Goal: Navigation & Orientation: Find specific page/section

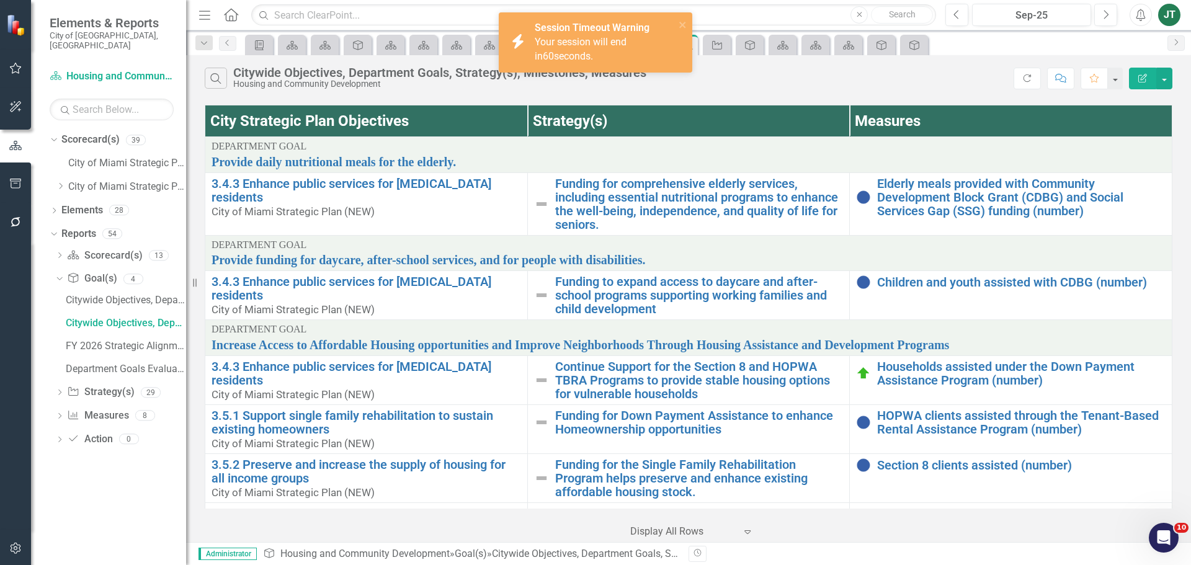
scroll to position [435, 0]
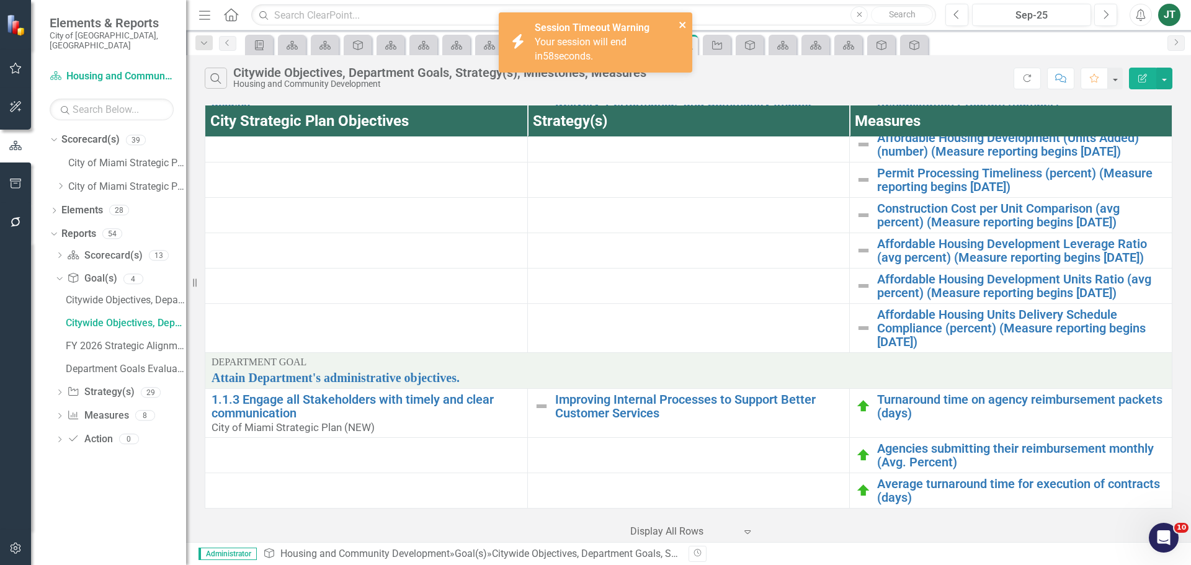
click at [685, 25] on icon "close" at bounding box center [683, 25] width 9 height 10
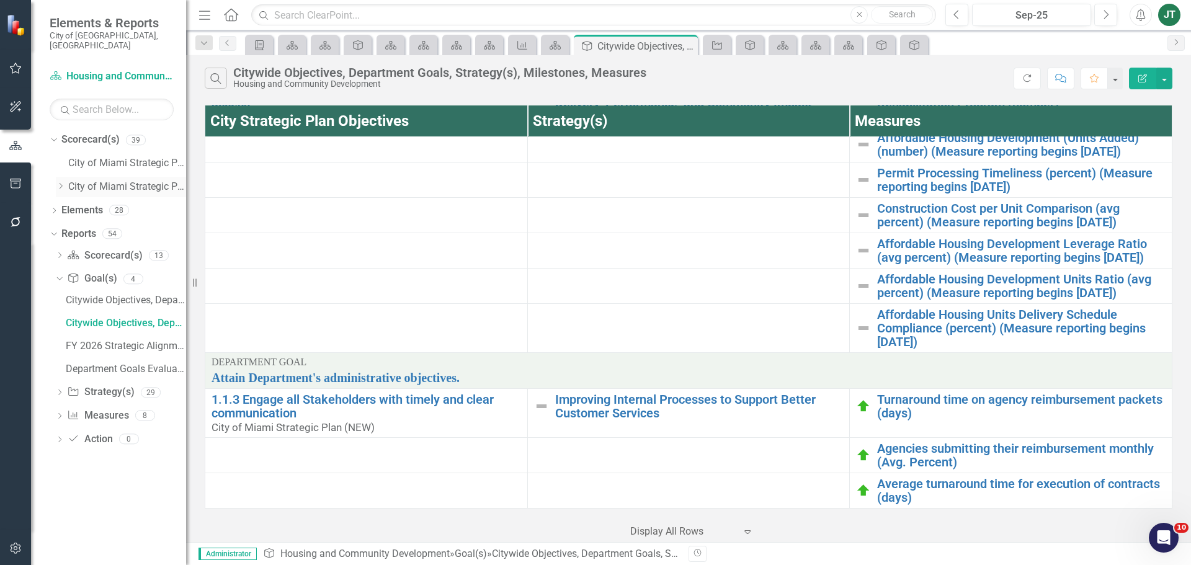
click at [56, 182] on icon "Dropdown" at bounding box center [60, 185] width 9 height 7
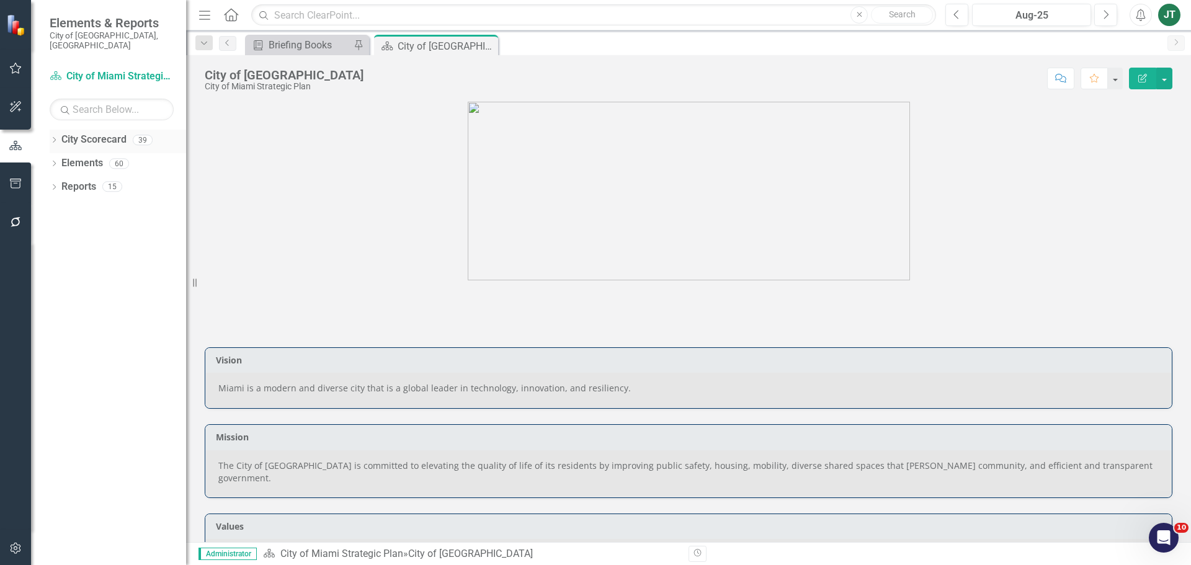
click at [55, 138] on icon "Dropdown" at bounding box center [54, 141] width 9 height 7
click at [63, 182] on icon "Dropdown" at bounding box center [60, 185] width 9 height 7
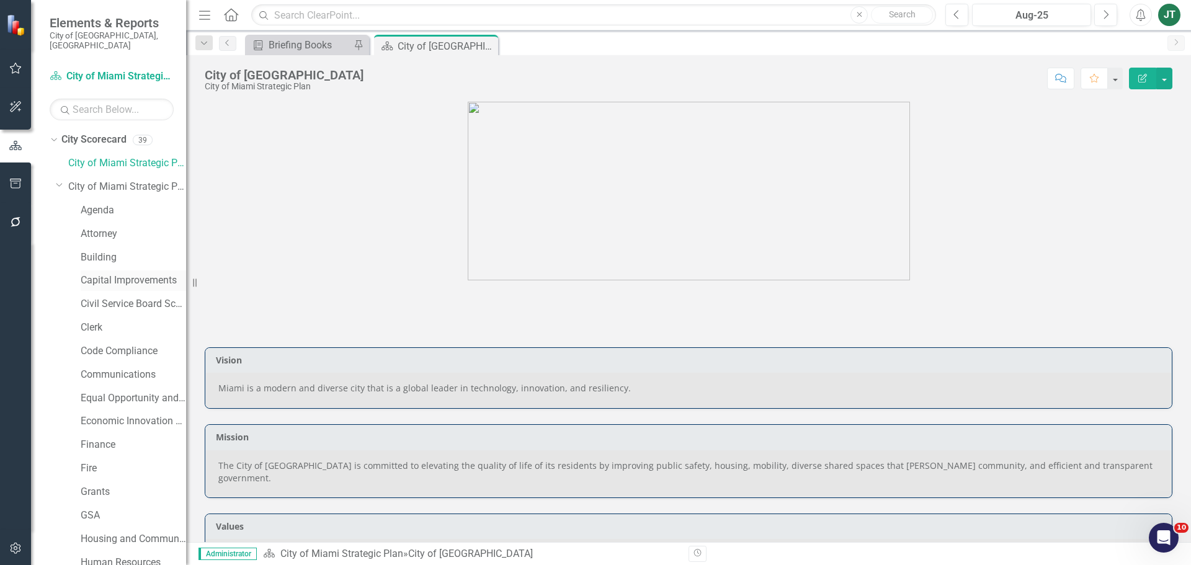
click at [107, 274] on link "Capital Improvements" at bounding box center [133, 281] width 105 height 14
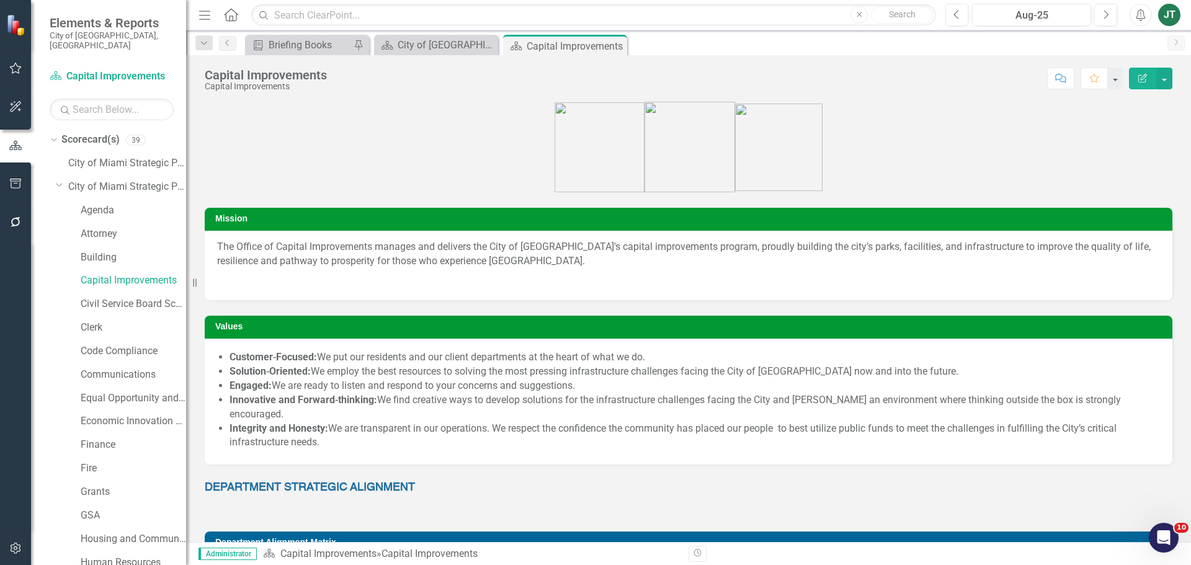
click at [377, 280] on p at bounding box center [688, 279] width 943 height 17
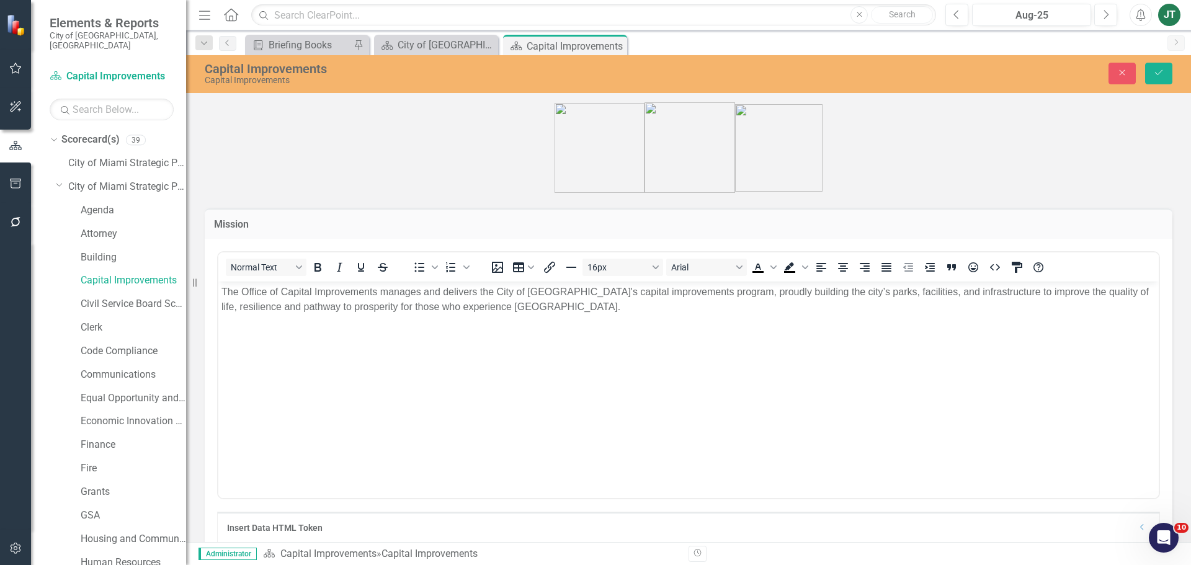
click at [264, 366] on body "The Office of Capital Improvements manages and delivers the City of Miami's cap…" at bounding box center [688, 374] width 940 height 186
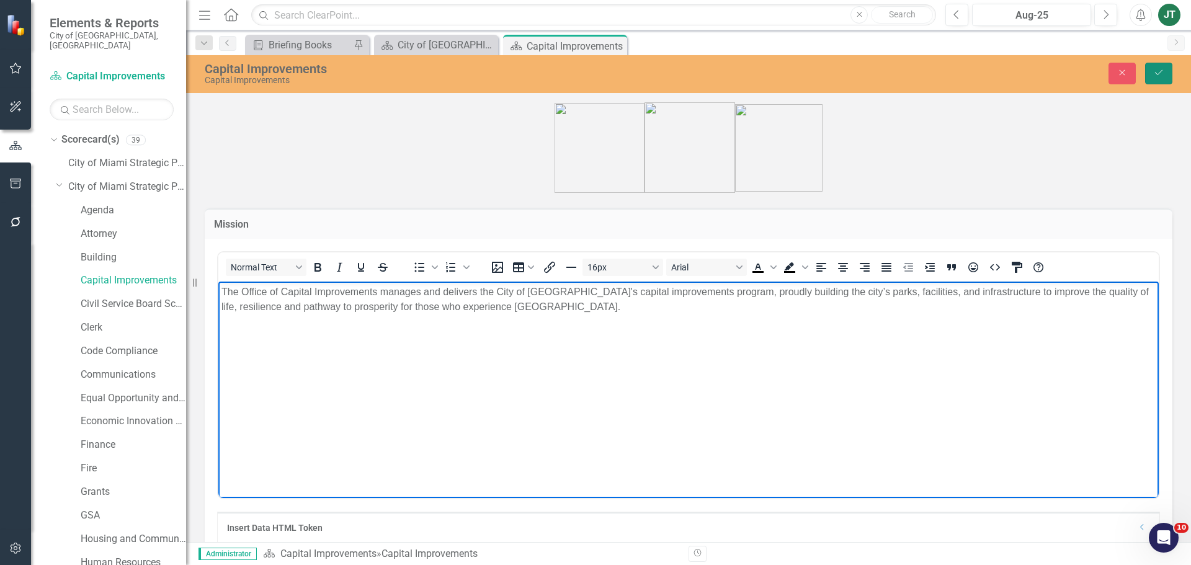
click at [1159, 68] on icon "Save" at bounding box center [1158, 72] width 11 height 9
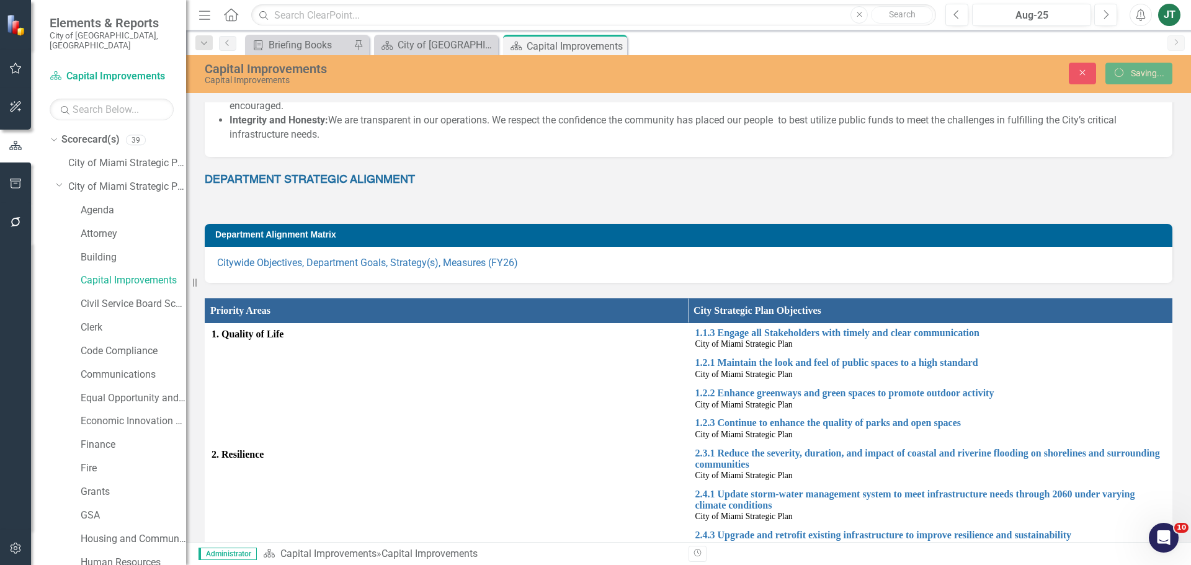
scroll to position [310, 0]
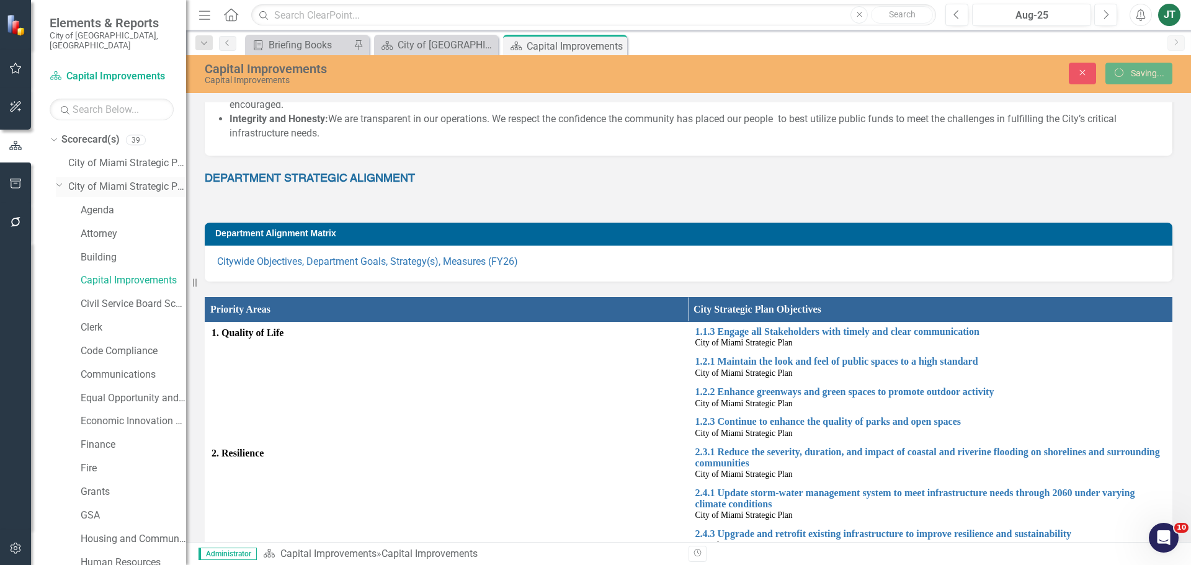
click at [57, 180] on icon "Dropdown" at bounding box center [59, 184] width 7 height 9
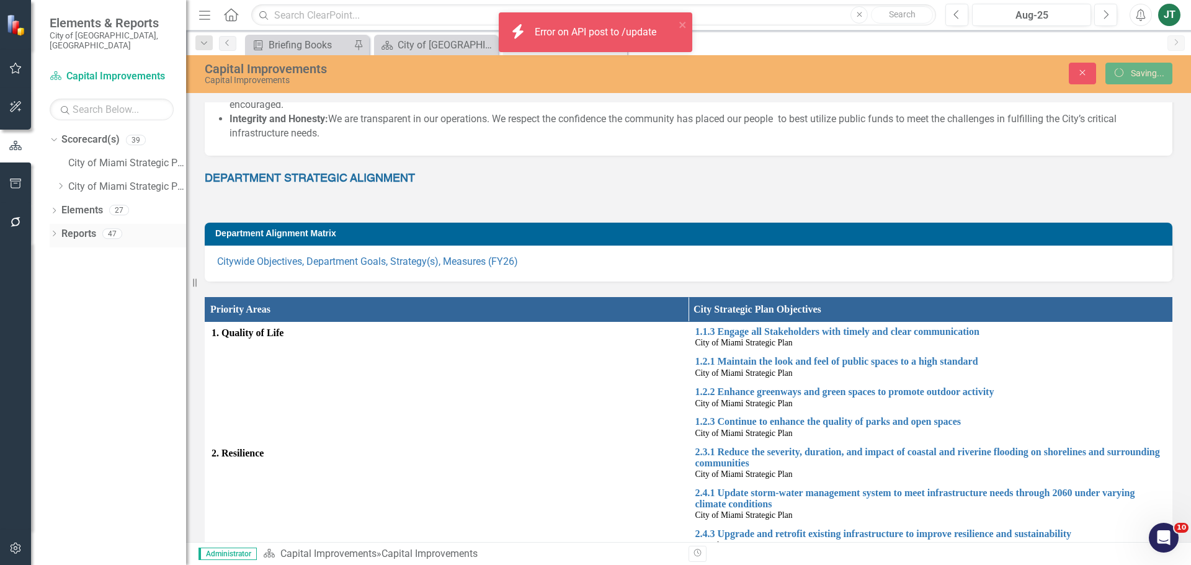
click at [55, 224] on div "Dropdown Reports 47" at bounding box center [118, 236] width 136 height 24
click at [54, 231] on icon "Dropdown" at bounding box center [54, 234] width 9 height 7
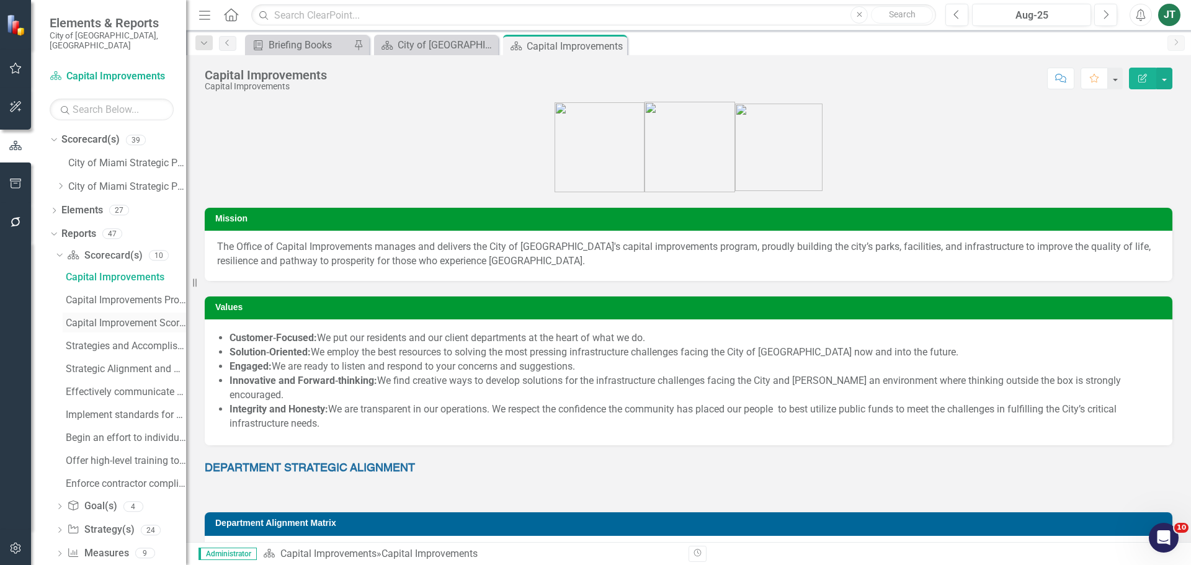
click at [117, 318] on div "Capital Improvement Scorecard Evaluation and Recommendations" at bounding box center [126, 323] width 120 height 11
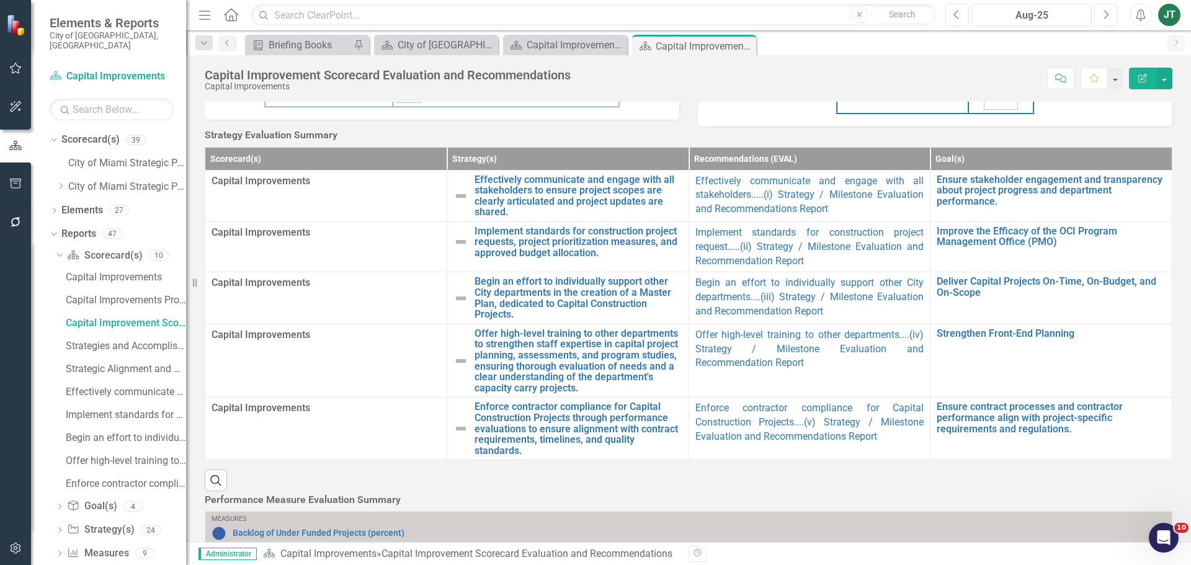
scroll to position [524, 0]
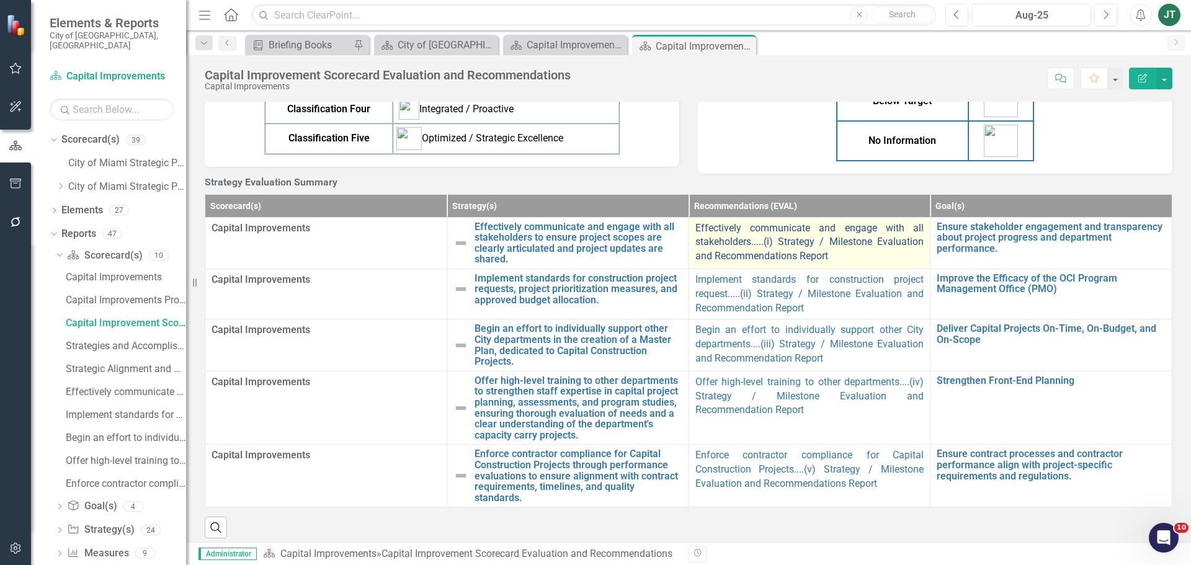
click at [805, 262] on link "Effectively communicate and engage with all stakeholders.....(i) Strategy / Mil…" at bounding box center [809, 242] width 229 height 40
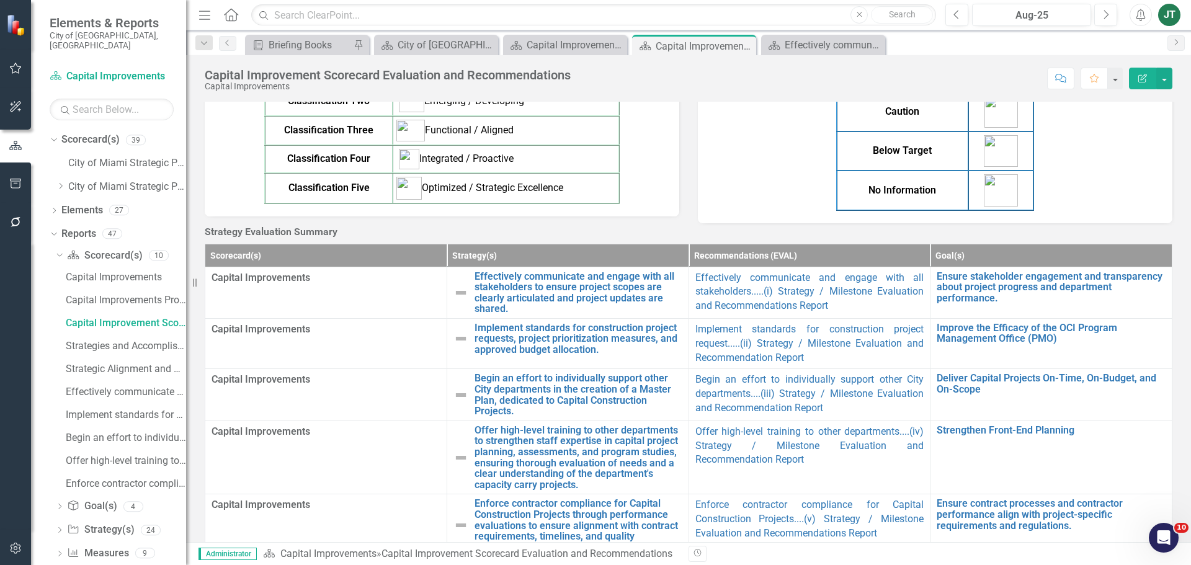
scroll to position [496, 0]
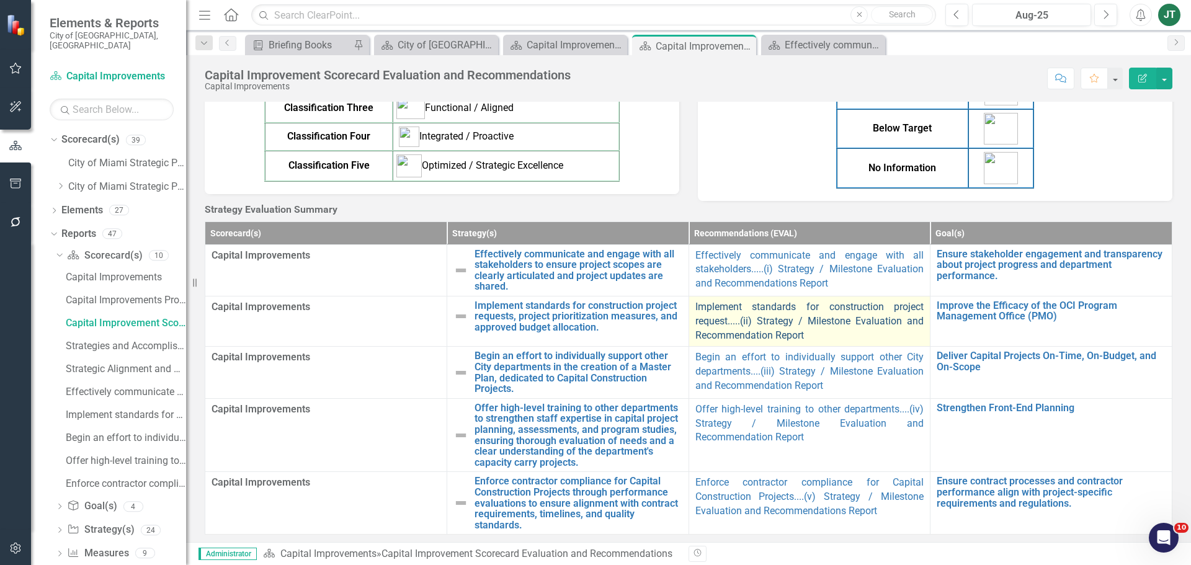
click at [732, 341] on link "Implement standards for construction project request.....(ii) Strategy / Milest…" at bounding box center [809, 321] width 229 height 40
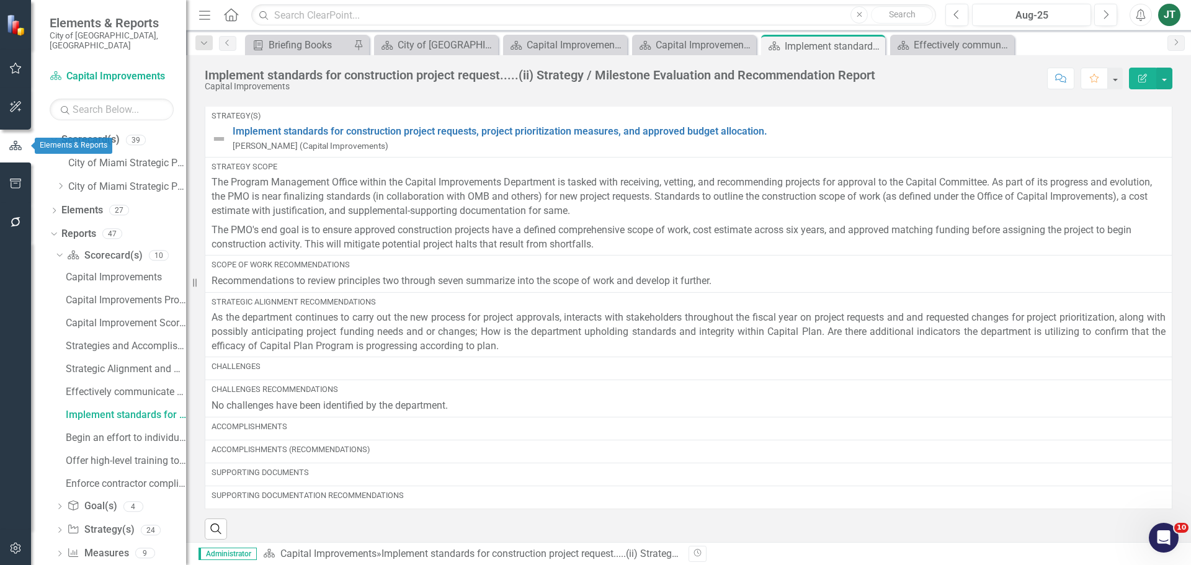
click at [14, 145] on icon "button" at bounding box center [16, 145] width 14 height 11
click at [19, 184] on icon "button" at bounding box center [15, 184] width 13 height 10
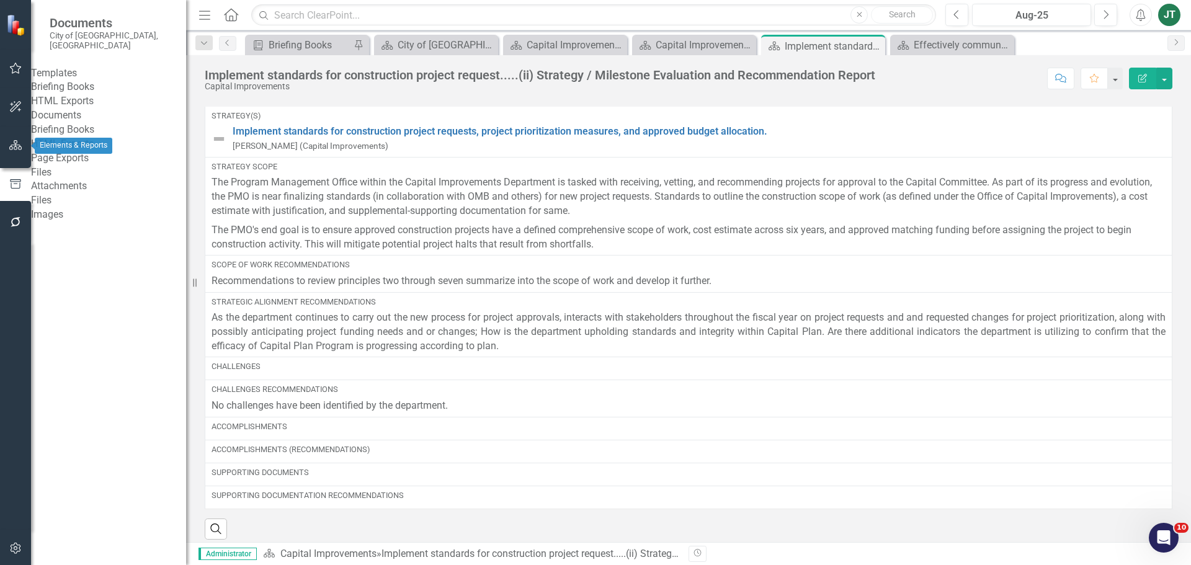
click at [19, 141] on icon "button" at bounding box center [15, 145] width 13 height 10
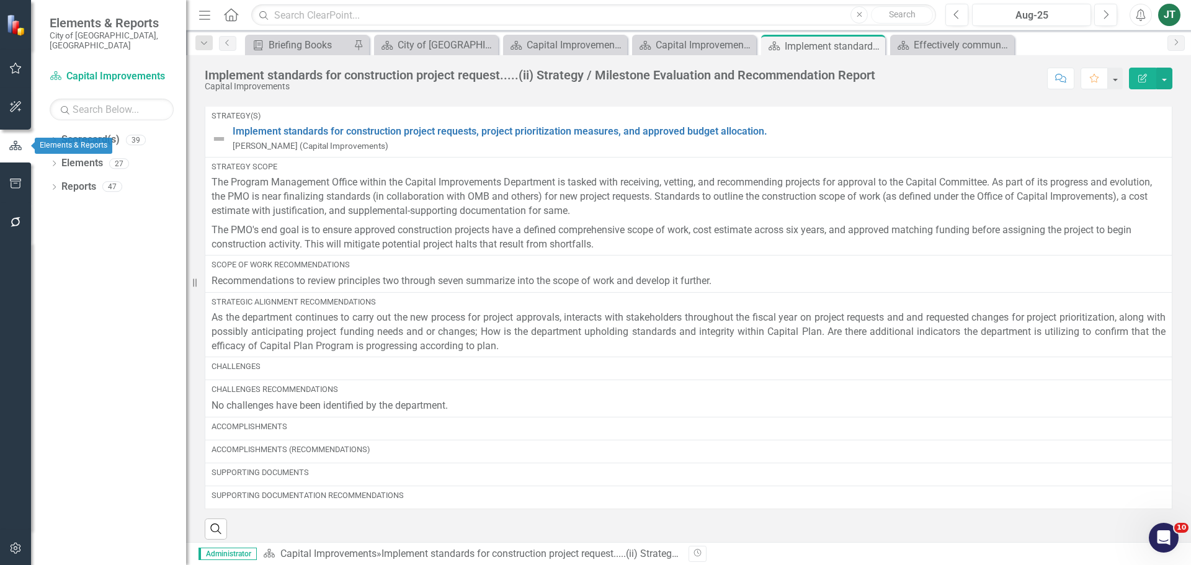
click at [17, 115] on button "button" at bounding box center [16, 107] width 28 height 26
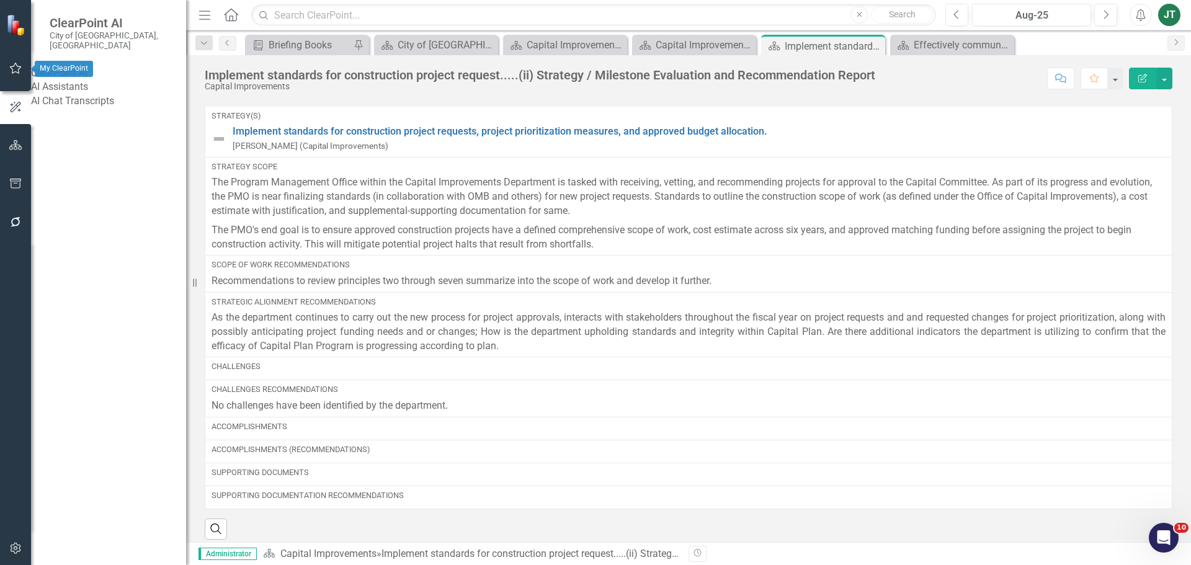
click at [14, 69] on icon "button" at bounding box center [15, 68] width 13 height 10
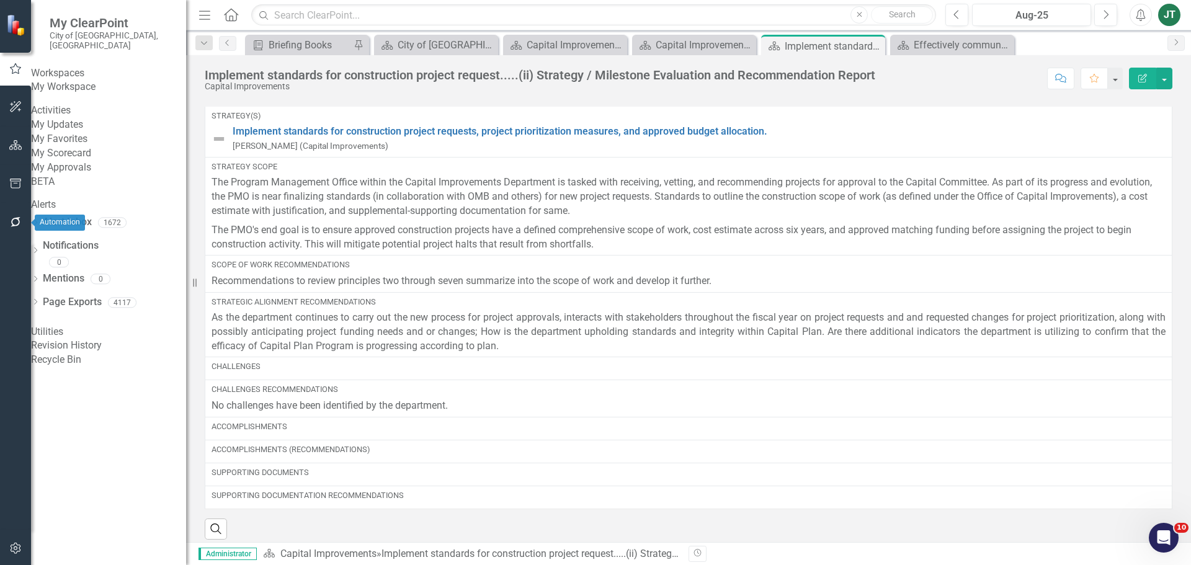
click at [14, 181] on icon "button" at bounding box center [15, 184] width 13 height 10
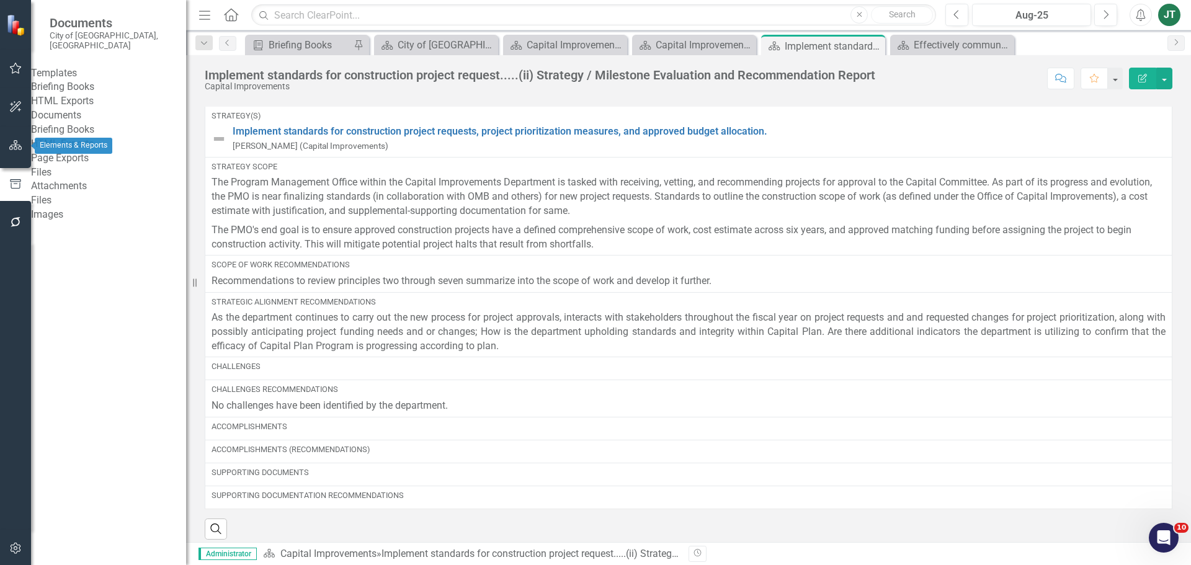
click at [9, 145] on icon "button" at bounding box center [15, 145] width 13 height 10
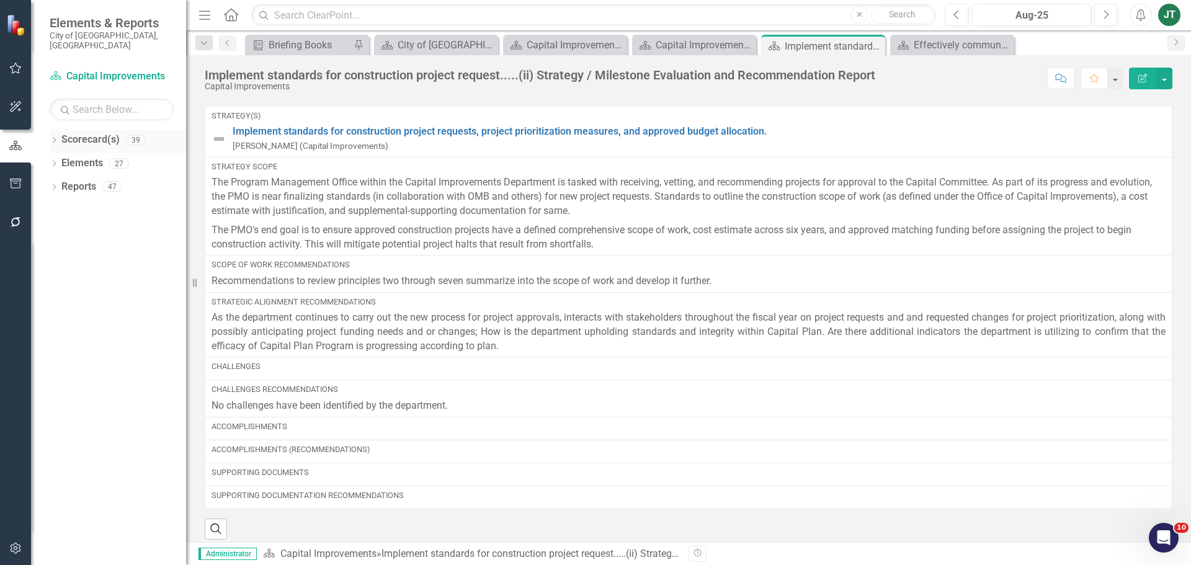
click at [56, 130] on div "Dropdown Scorecard(s) 39" at bounding box center [118, 142] width 136 height 24
click at [54, 138] on icon "Dropdown" at bounding box center [54, 141] width 9 height 7
click at [74, 180] on link "City of Miami Strategic Plan (NEW)" at bounding box center [127, 187] width 118 height 14
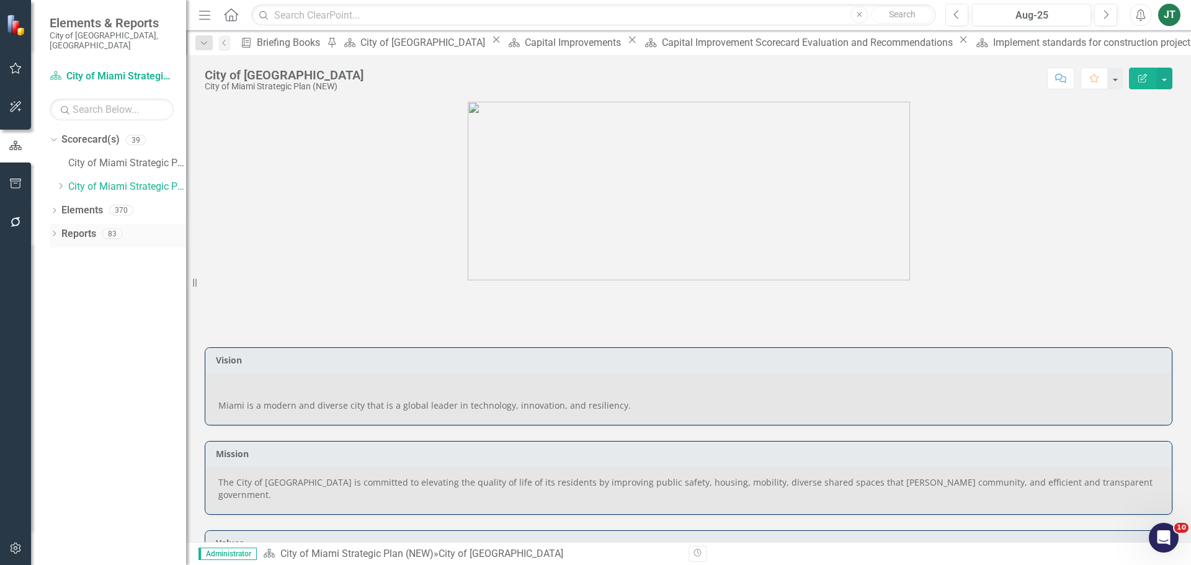
click at [55, 224] on div "Dropdown Reports 83" at bounding box center [118, 236] width 136 height 24
click at [56, 231] on icon "Dropdown" at bounding box center [54, 234] width 9 height 7
